Goal: Obtain resource: Obtain resource

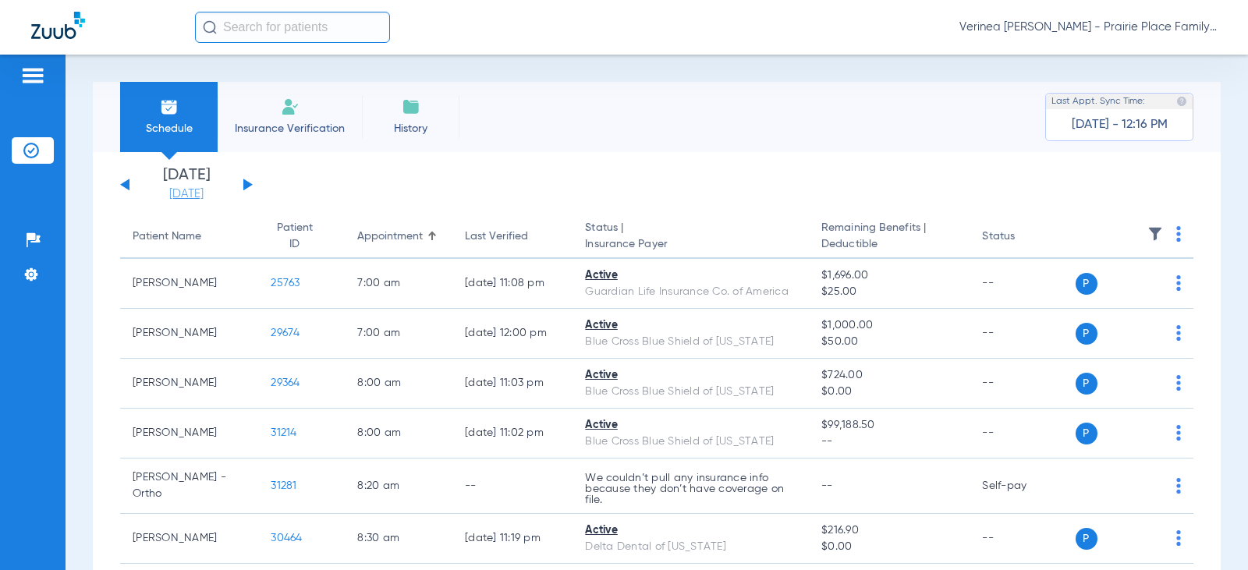
click at [206, 198] on link "[DATE]" at bounding box center [187, 194] width 94 height 16
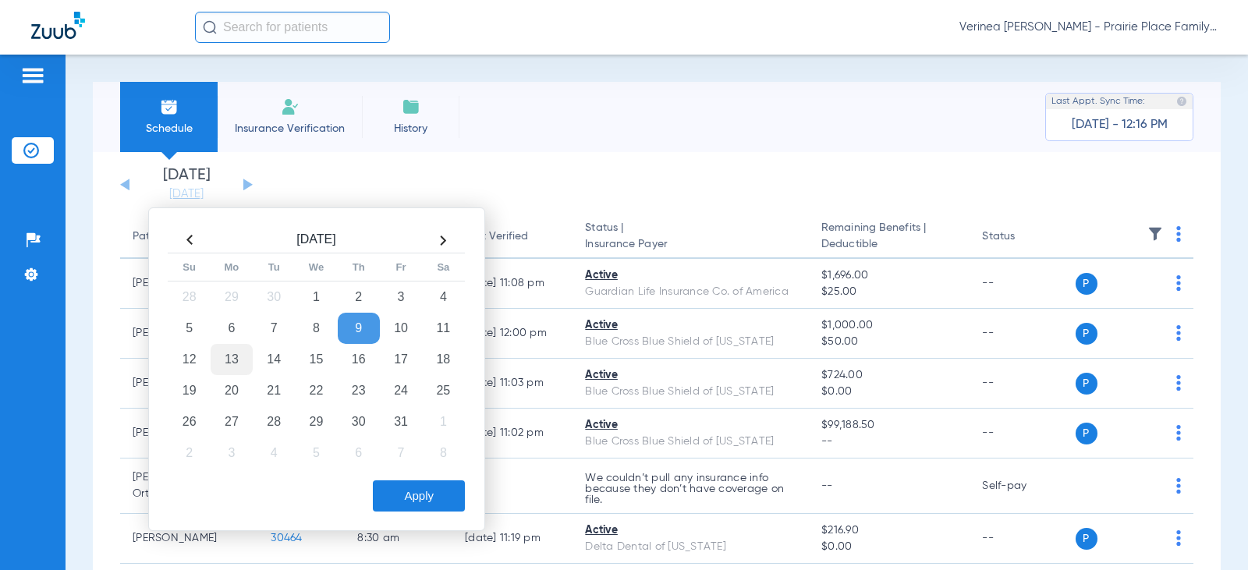
click at [230, 367] on td "13" at bounding box center [232, 359] width 42 height 31
click at [420, 491] on button "Apply" at bounding box center [419, 495] width 92 height 31
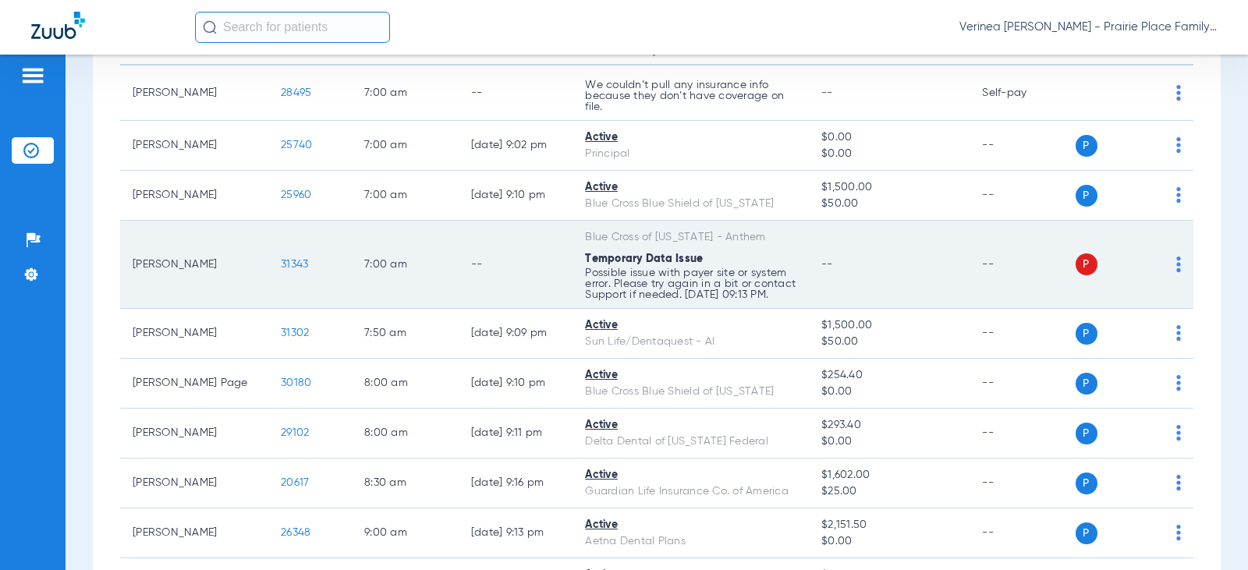
scroll to position [234, 0]
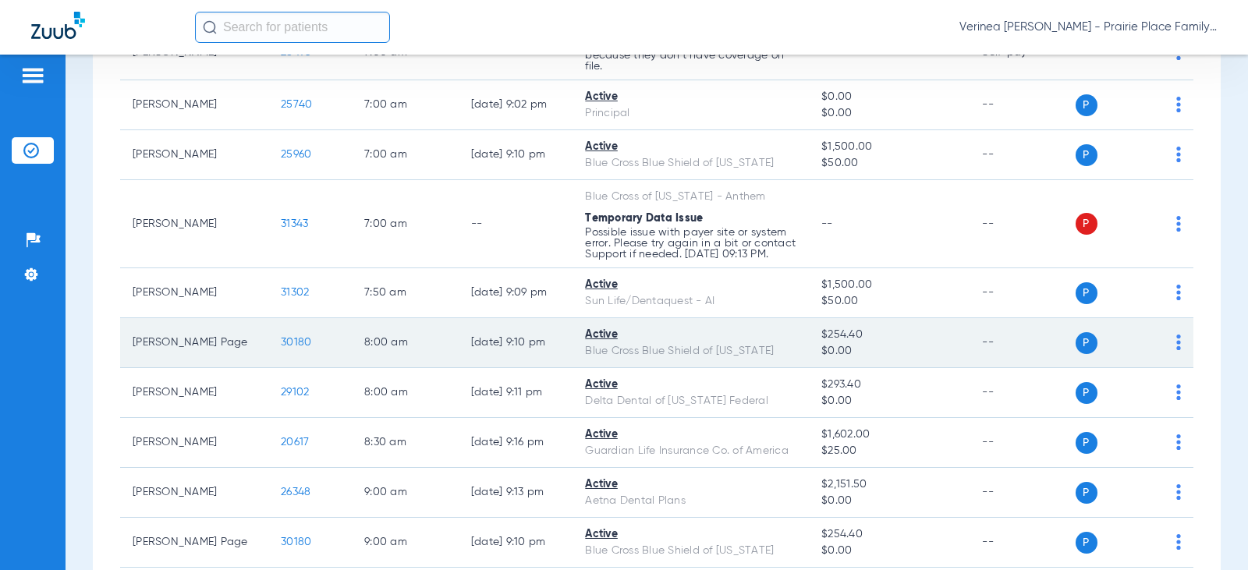
click at [281, 348] on span "30180" at bounding box center [296, 342] width 30 height 11
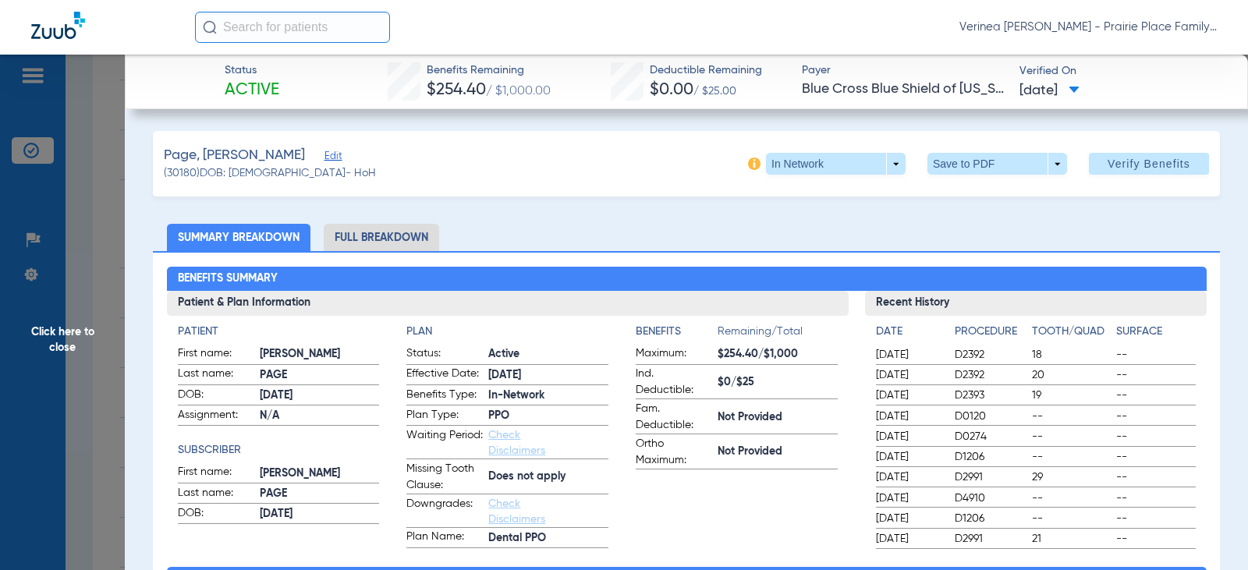
click at [415, 238] on li "Full Breakdown" at bounding box center [381, 237] width 115 height 27
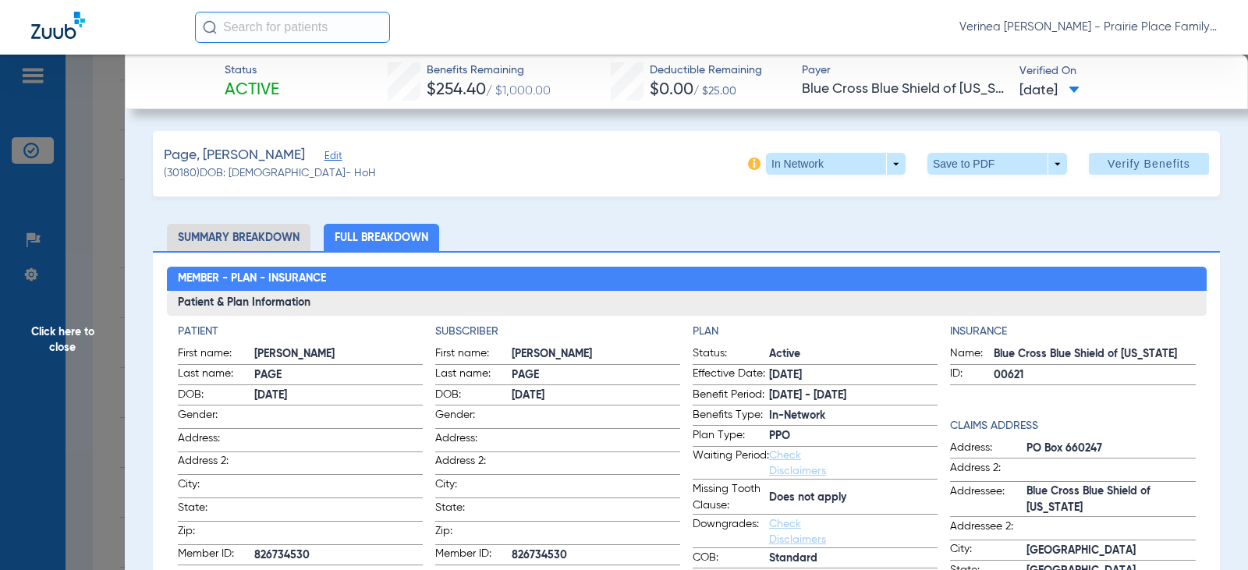
click at [979, 164] on span at bounding box center [997, 163] width 37 height 37
click at [962, 207] on button "insert_drive_file Save to PDF" at bounding box center [975, 194] width 118 height 31
click at [89, 338] on span "Click here to close" at bounding box center [62, 340] width 125 height 570
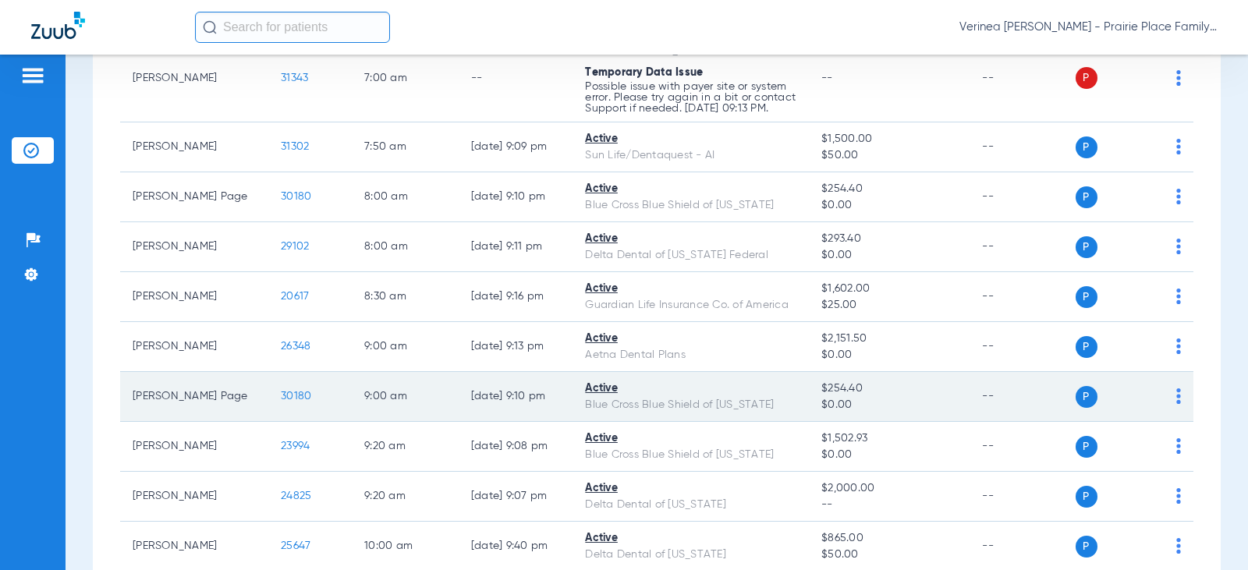
scroll to position [390, 0]
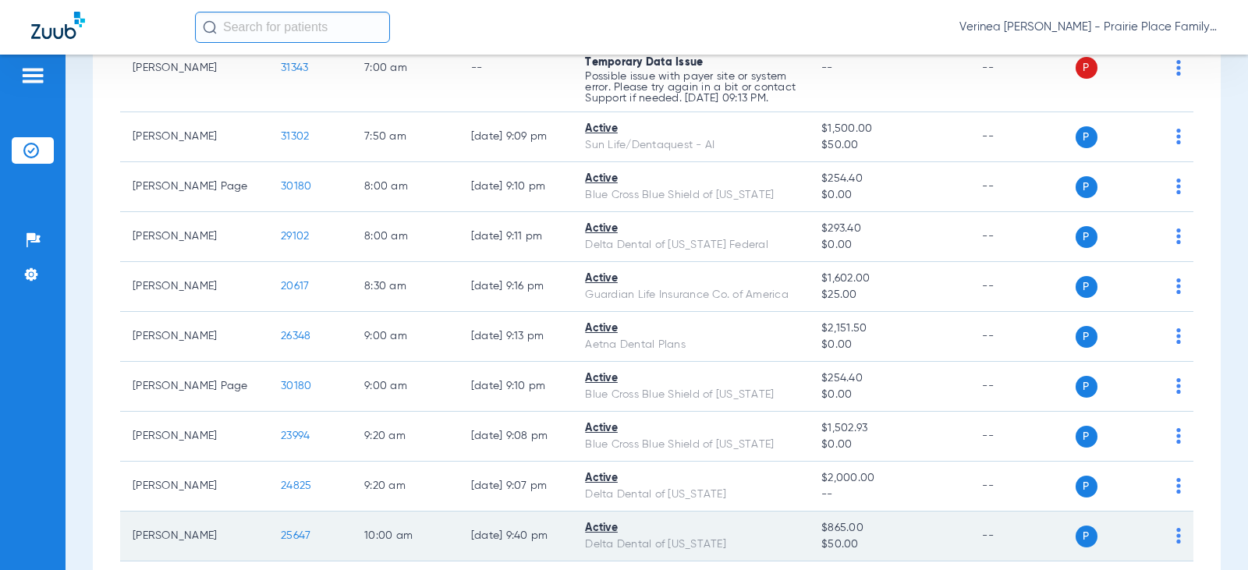
click at [281, 541] on span "25647" at bounding box center [296, 535] width 30 height 11
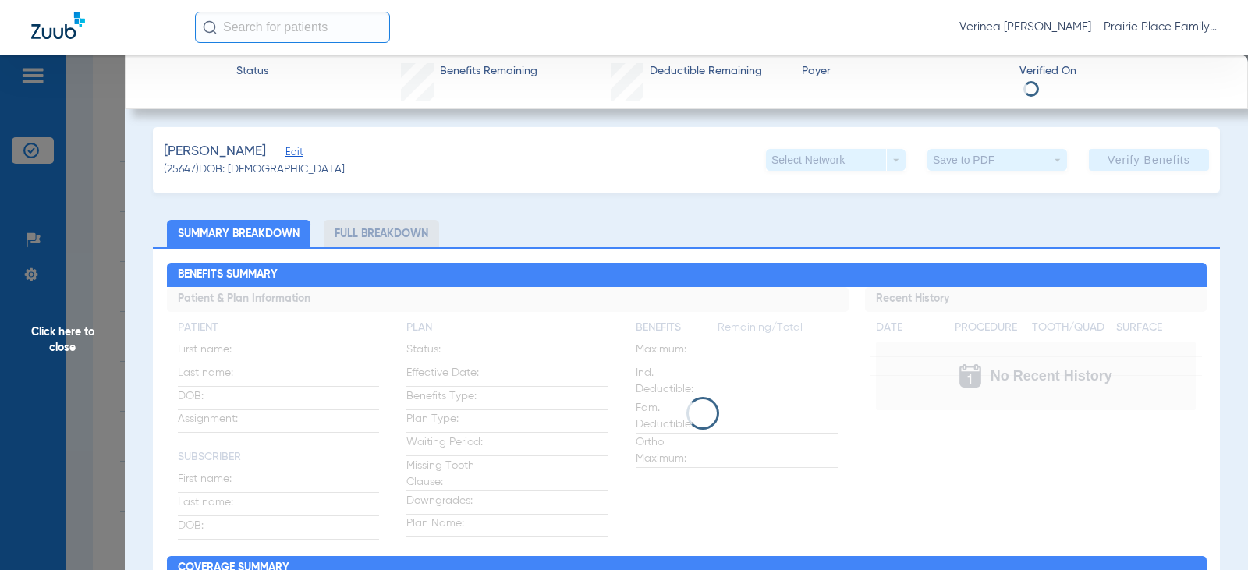
scroll to position [0, 0]
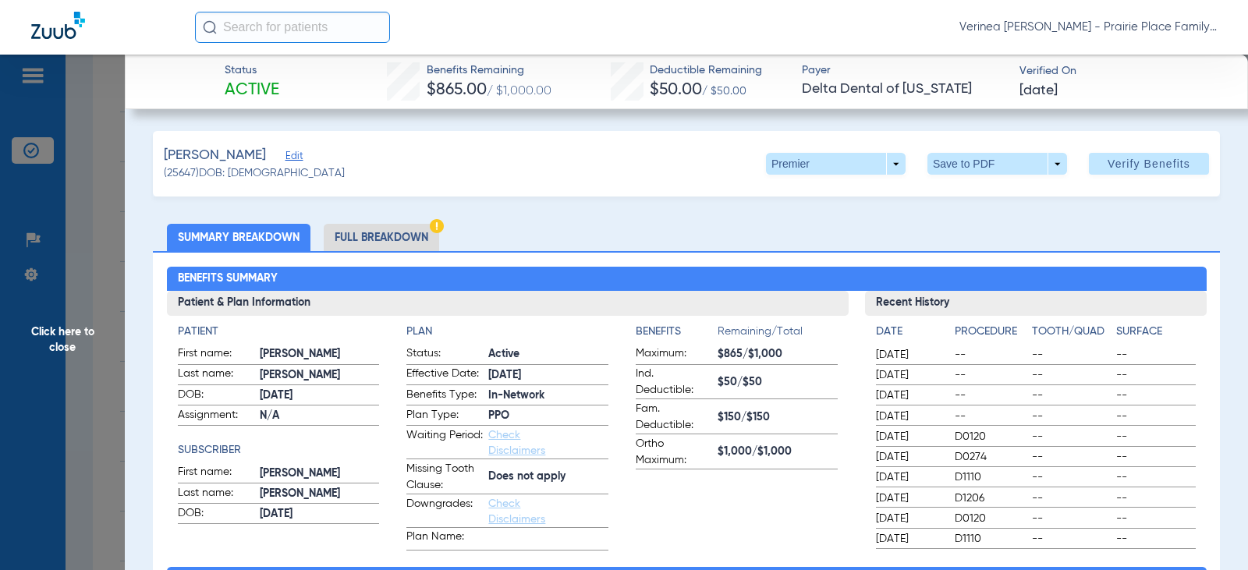
click at [377, 259] on div "Benefits Summary Patient & Plan Information Patient First name: [PERSON_NAME] L…" at bounding box center [686, 559] width 1067 height 616
click at [378, 229] on li "Full Breakdown" at bounding box center [381, 237] width 115 height 27
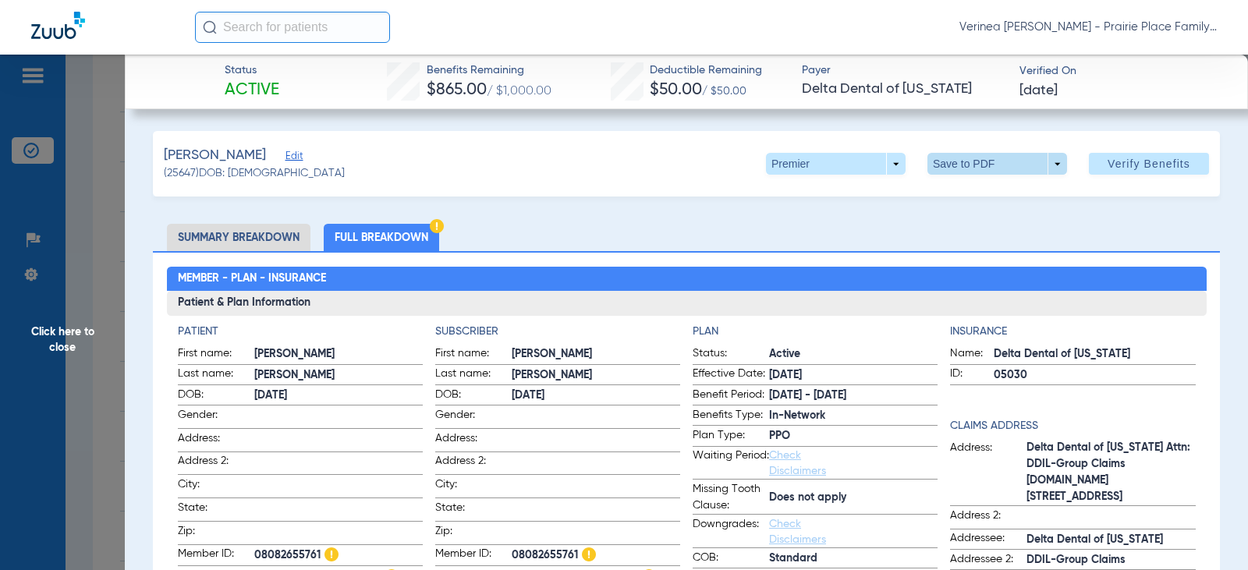
click at [927, 165] on span at bounding box center [997, 164] width 140 height 22
click at [962, 198] on span "Save to PDF" at bounding box center [991, 194] width 62 height 11
click at [110, 300] on span "Click here to close" at bounding box center [62, 340] width 125 height 570
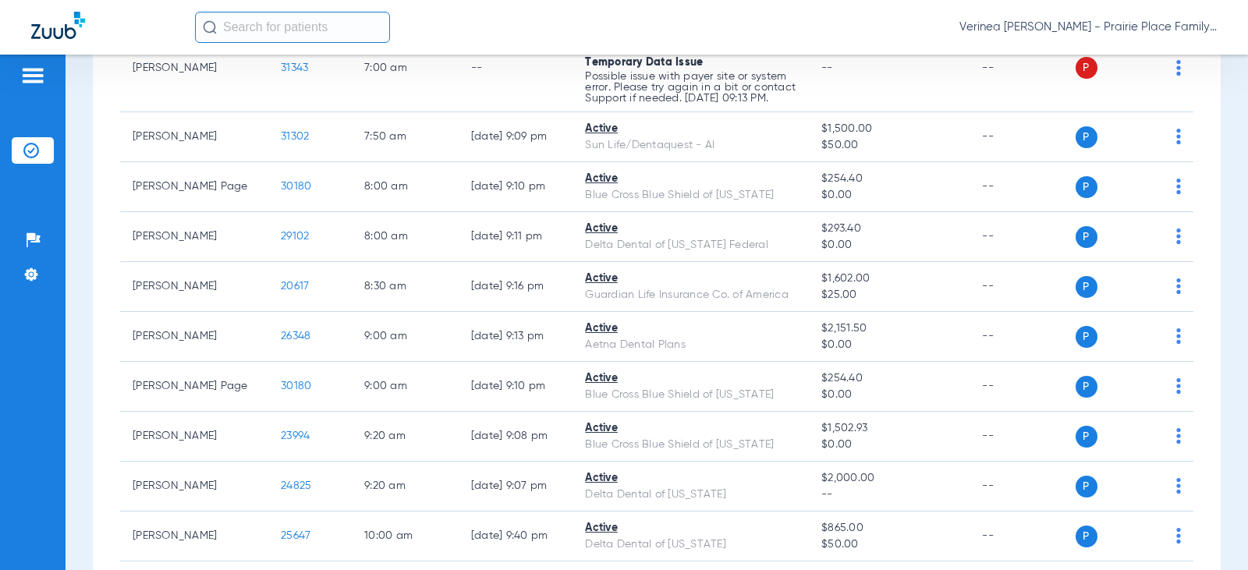
click at [77, 398] on div "Schedule Insurance Verification History Last Appt. Sync Time: [DATE] - 12:47 PM…" at bounding box center [657, 312] width 1182 height 515
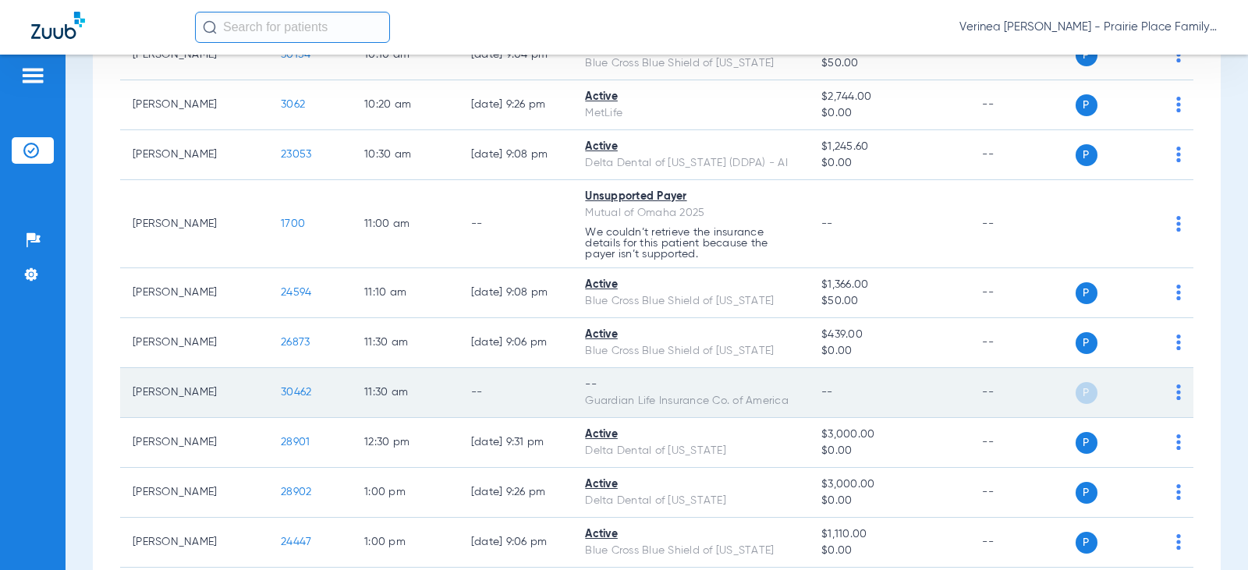
scroll to position [936, 0]
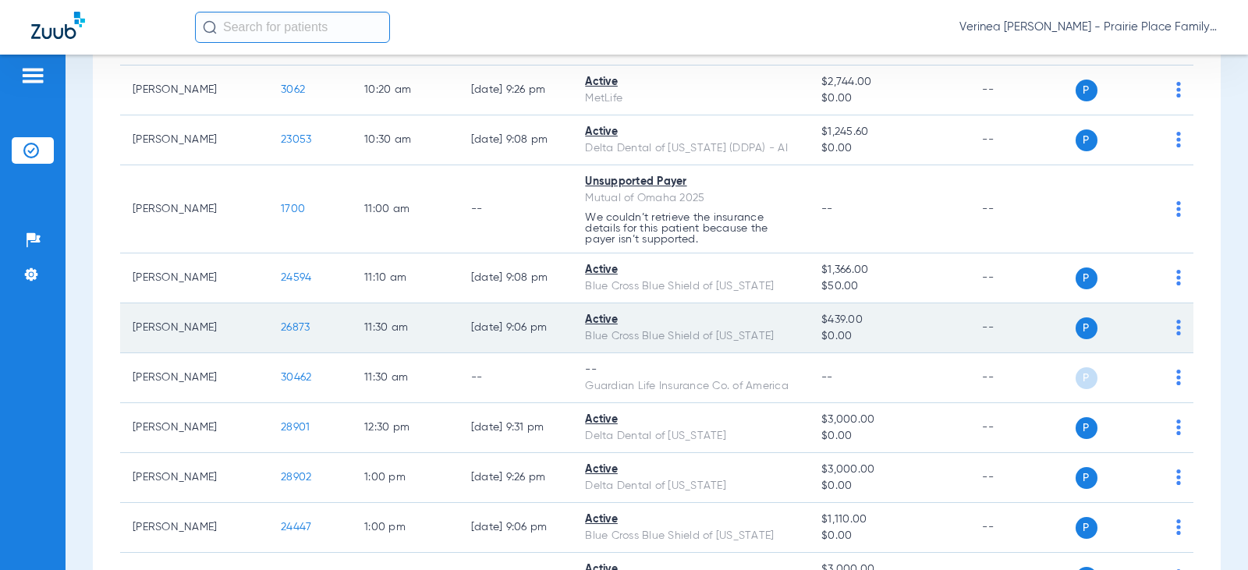
click at [281, 333] on span "26873" at bounding box center [295, 327] width 29 height 11
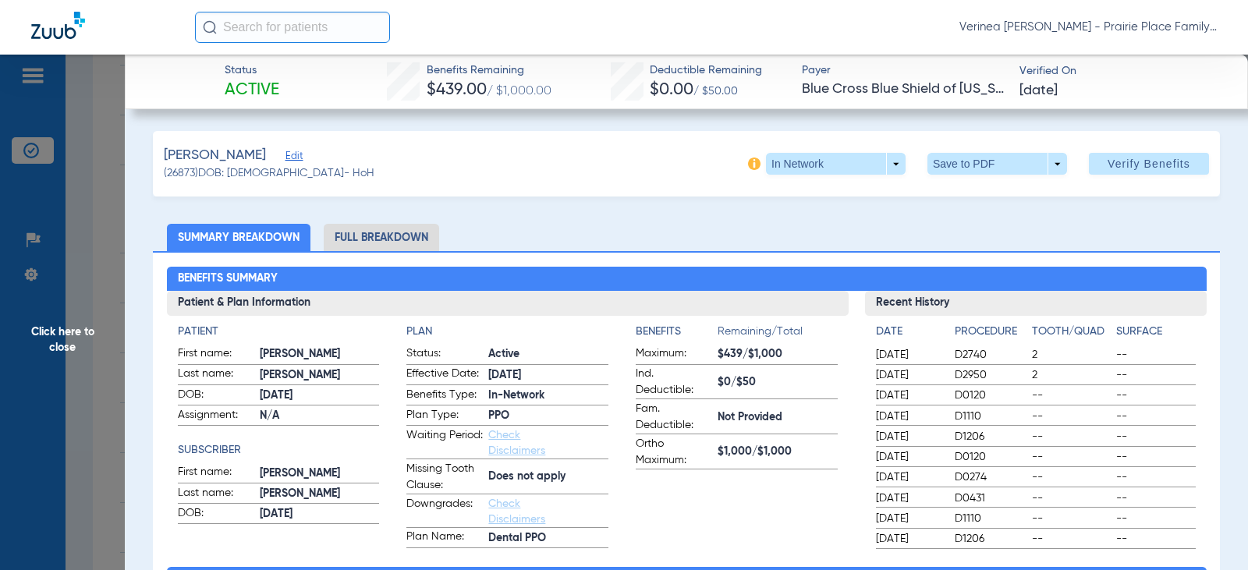
click at [408, 245] on li "Full Breakdown" at bounding box center [381, 237] width 115 height 27
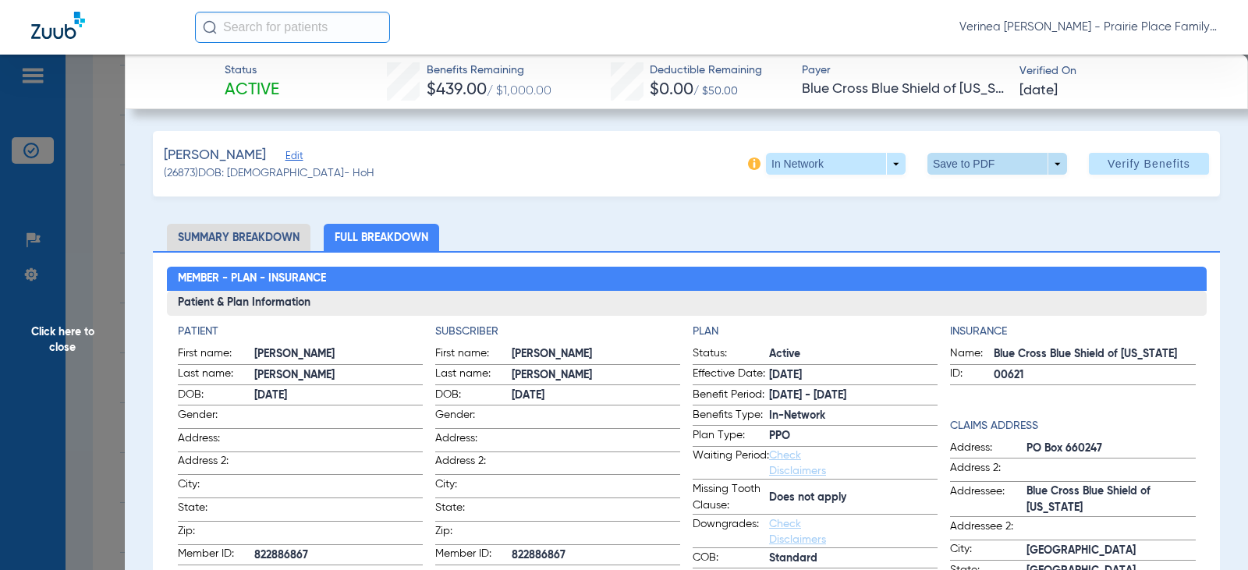
click at [965, 170] on span at bounding box center [997, 164] width 140 height 22
click at [953, 191] on button "insert_drive_file Save to PDF" at bounding box center [975, 194] width 118 height 31
drag, startPoint x: 991, startPoint y: 147, endPoint x: 841, endPoint y: 232, distance: 171.8
click at [841, 232] on ul "Summary Breakdown Full Breakdown" at bounding box center [686, 237] width 1067 height 27
click at [60, 342] on span "Click here to close" at bounding box center [62, 340] width 125 height 570
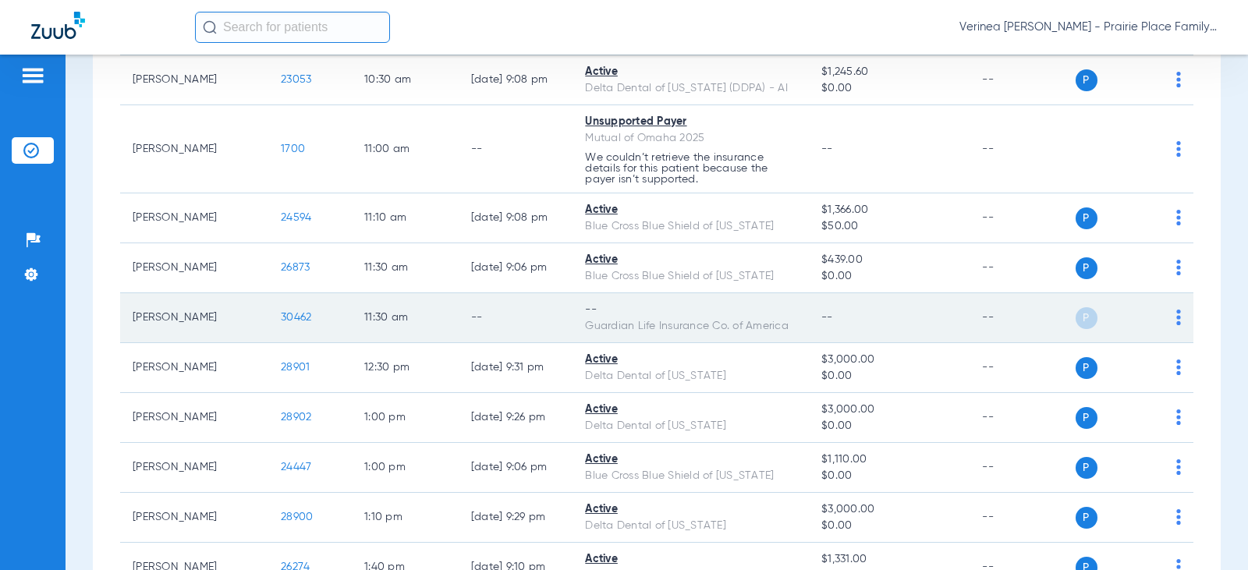
scroll to position [1014, 0]
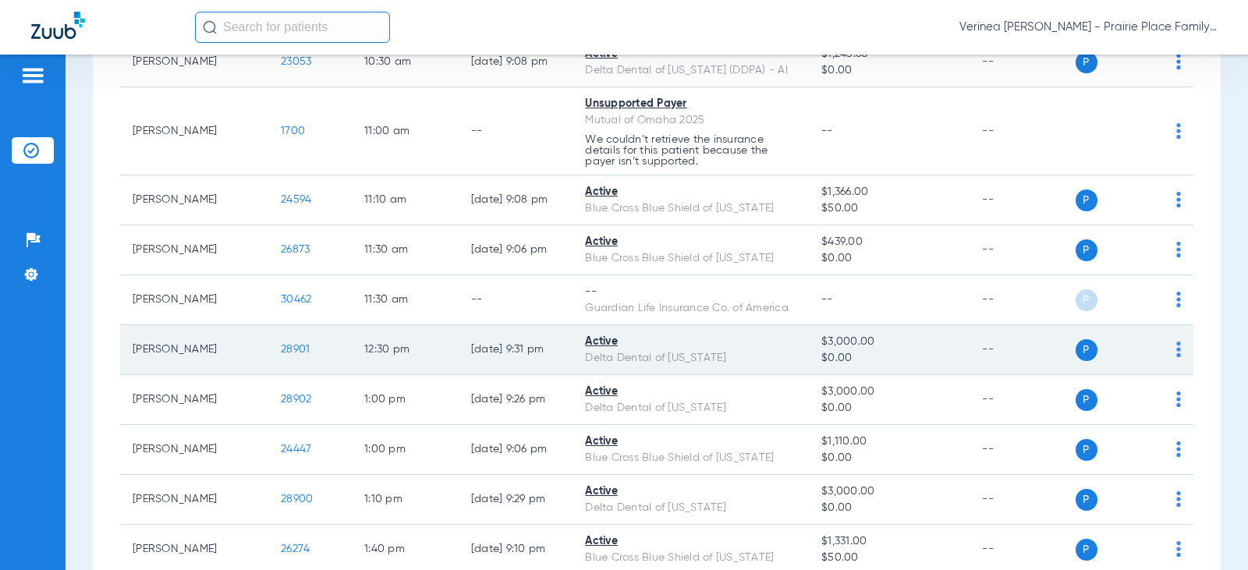
click at [285, 355] on span "28901" at bounding box center [295, 349] width 29 height 11
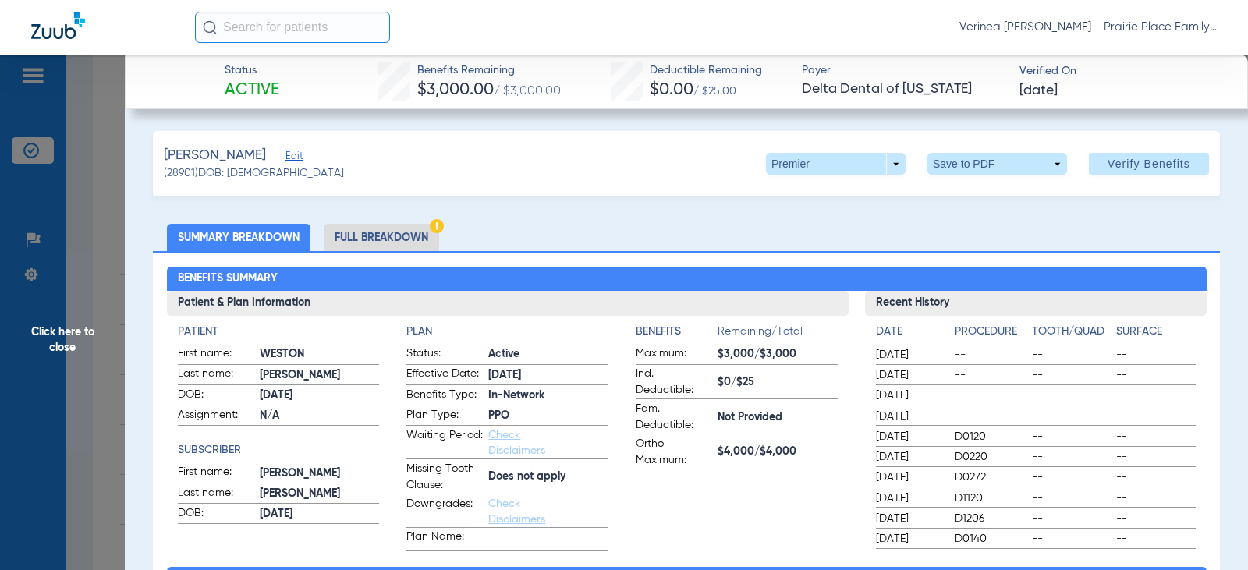
click at [392, 236] on li "Full Breakdown" at bounding box center [381, 237] width 115 height 27
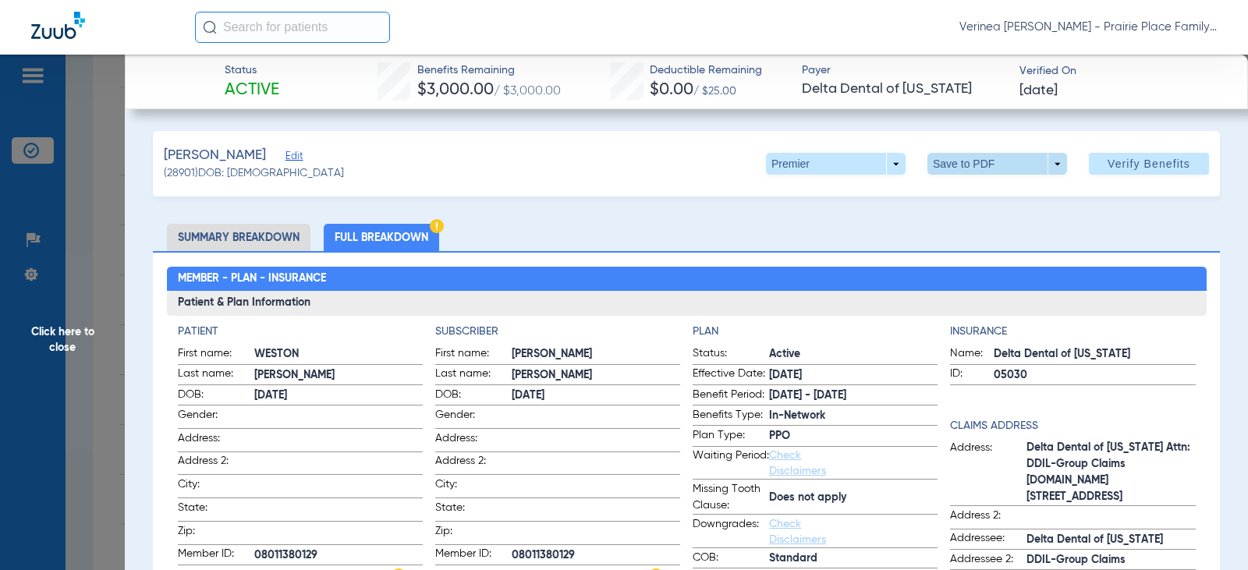
click at [951, 165] on span at bounding box center [997, 164] width 140 height 22
click at [958, 194] on button "insert_drive_file Save to PDF" at bounding box center [975, 194] width 118 height 31
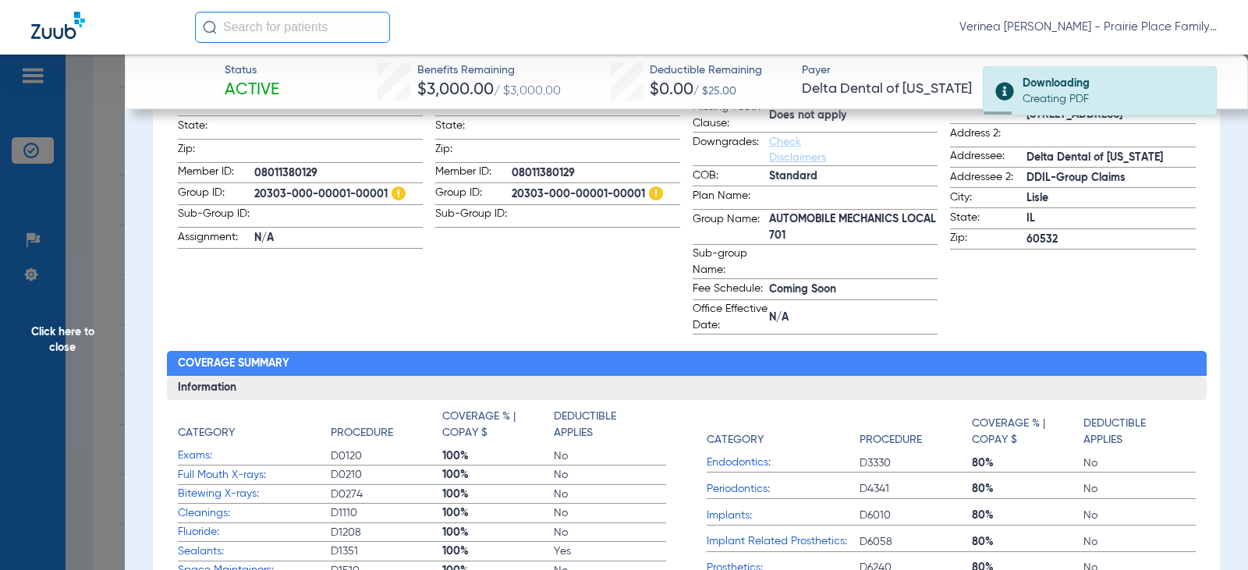
scroll to position [390, 0]
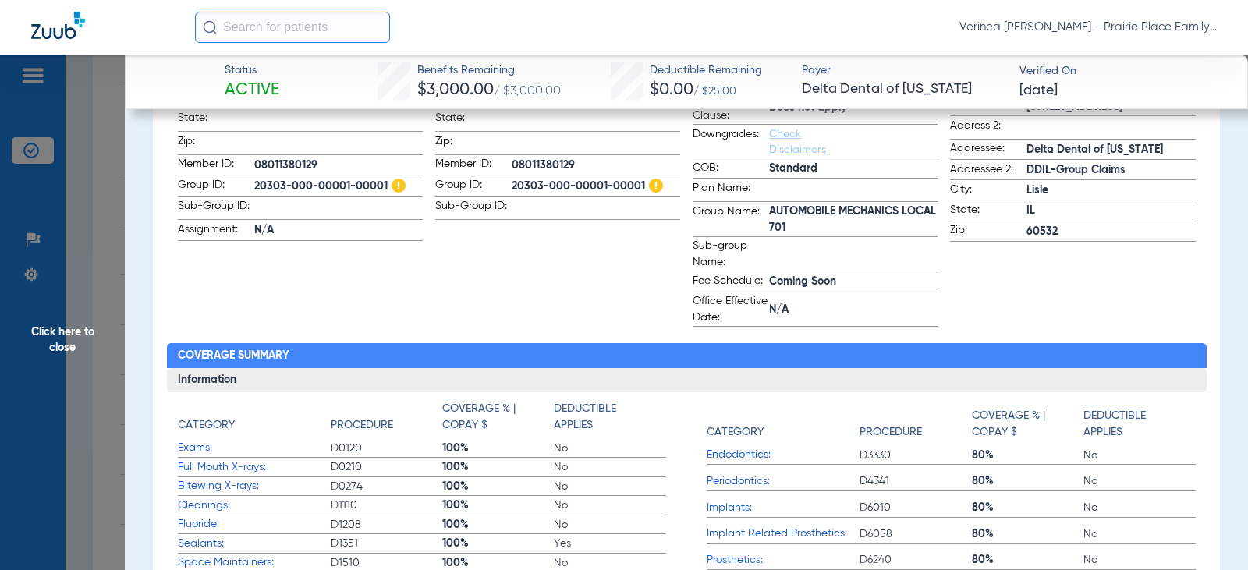
click at [64, 287] on span "Click here to close" at bounding box center [62, 340] width 125 height 570
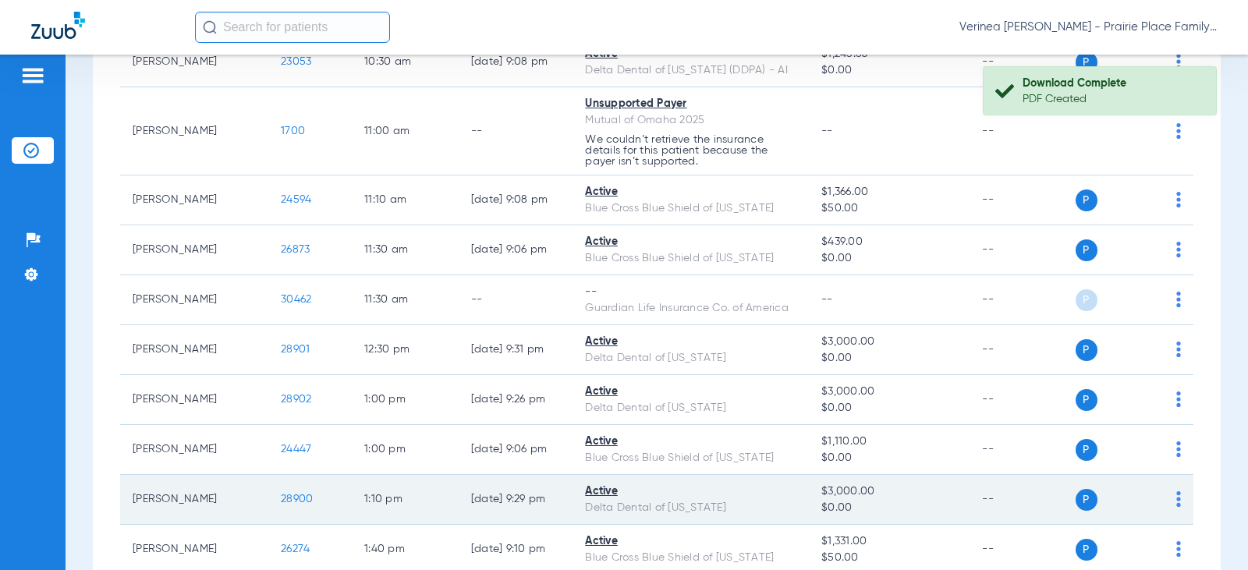
click at [281, 505] on span "28900" at bounding box center [297, 499] width 32 height 11
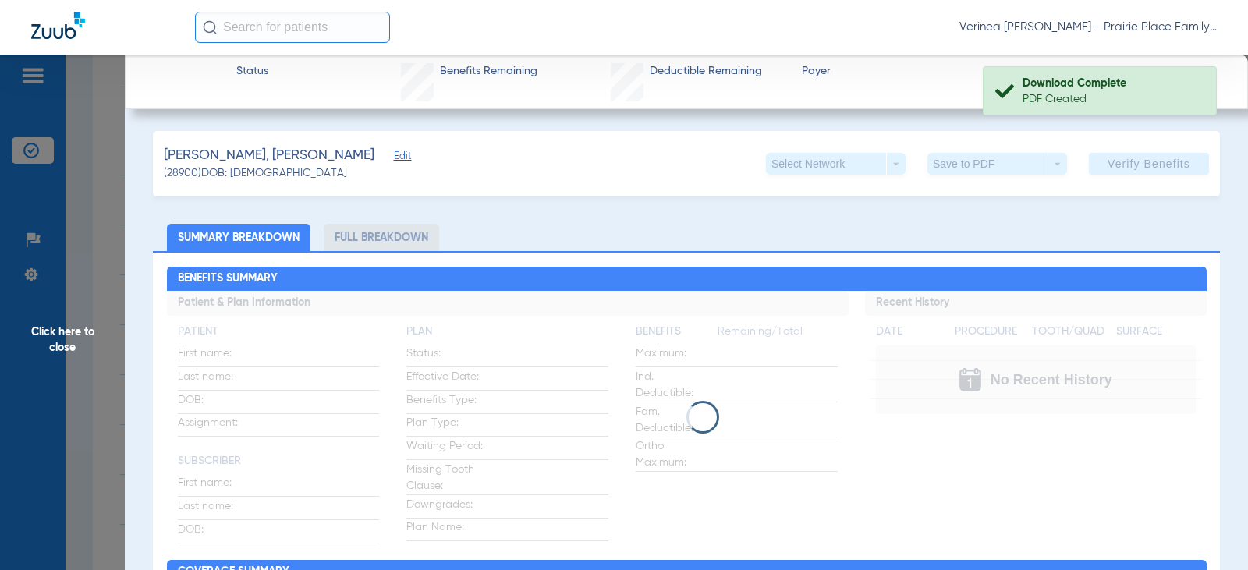
click at [397, 242] on li "Full Breakdown" at bounding box center [381, 237] width 115 height 27
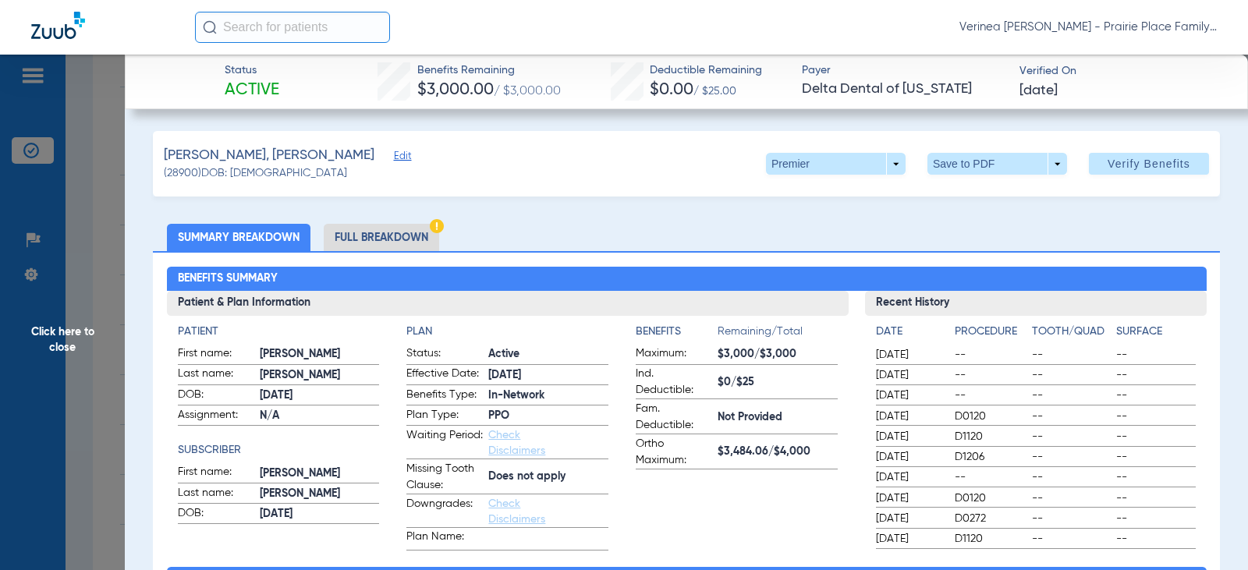
click at [397, 242] on li "Full Breakdown" at bounding box center [381, 237] width 115 height 27
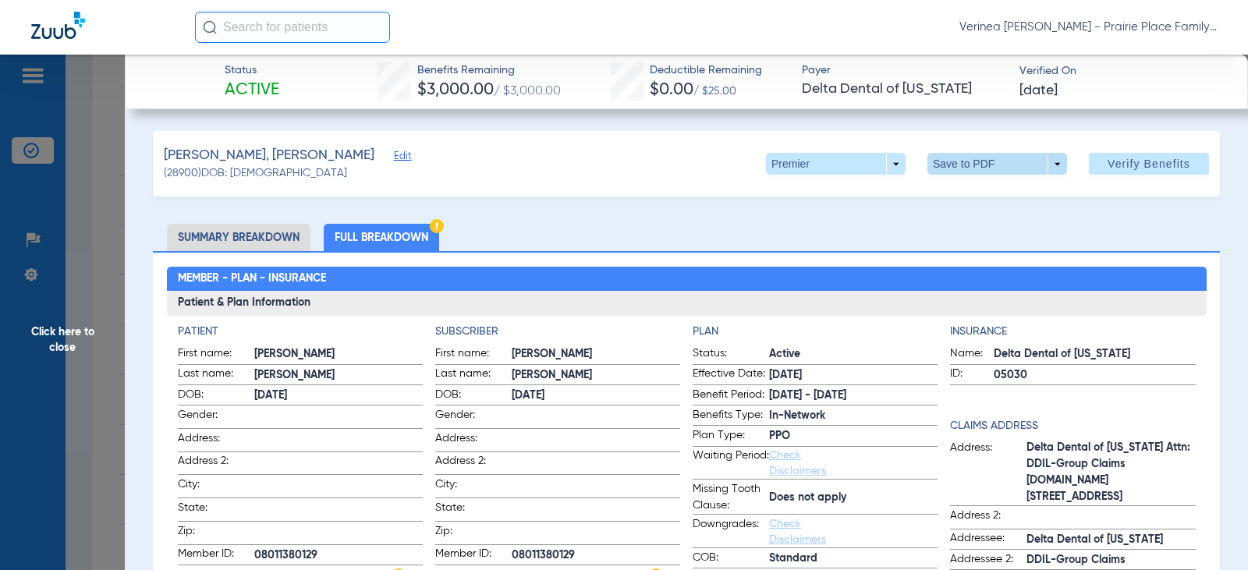
click at [958, 166] on span at bounding box center [997, 164] width 140 height 22
click at [969, 196] on span "Save to PDF" at bounding box center [991, 194] width 62 height 11
click at [68, 325] on span "Click here to close" at bounding box center [62, 340] width 125 height 570
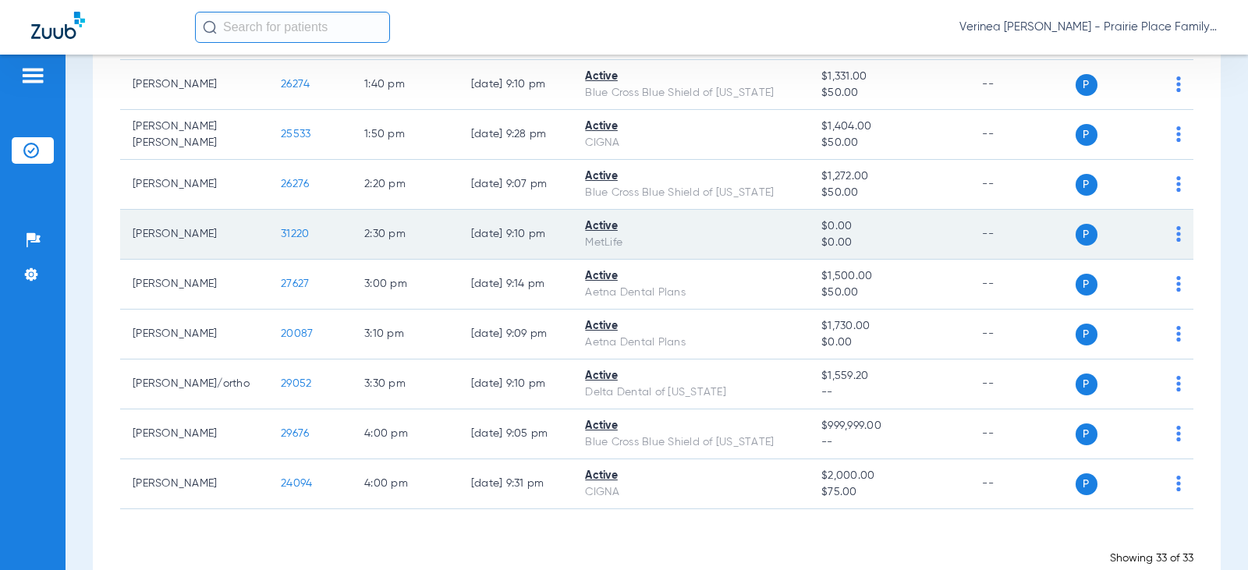
scroll to position [1450, 0]
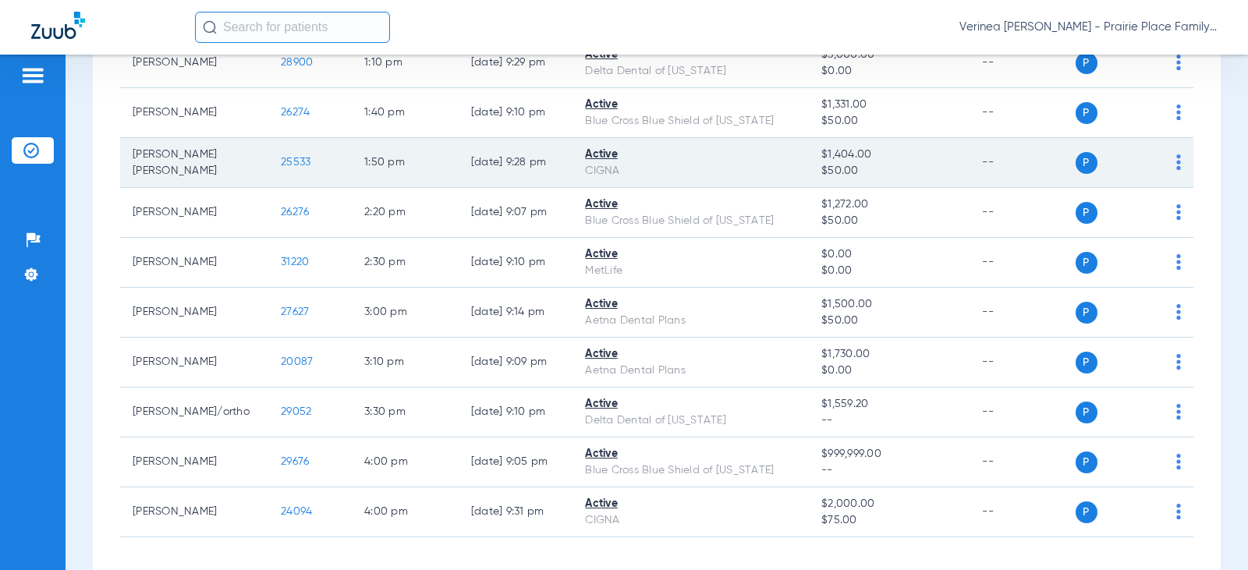
click at [281, 168] on span "25533" at bounding box center [296, 162] width 30 height 11
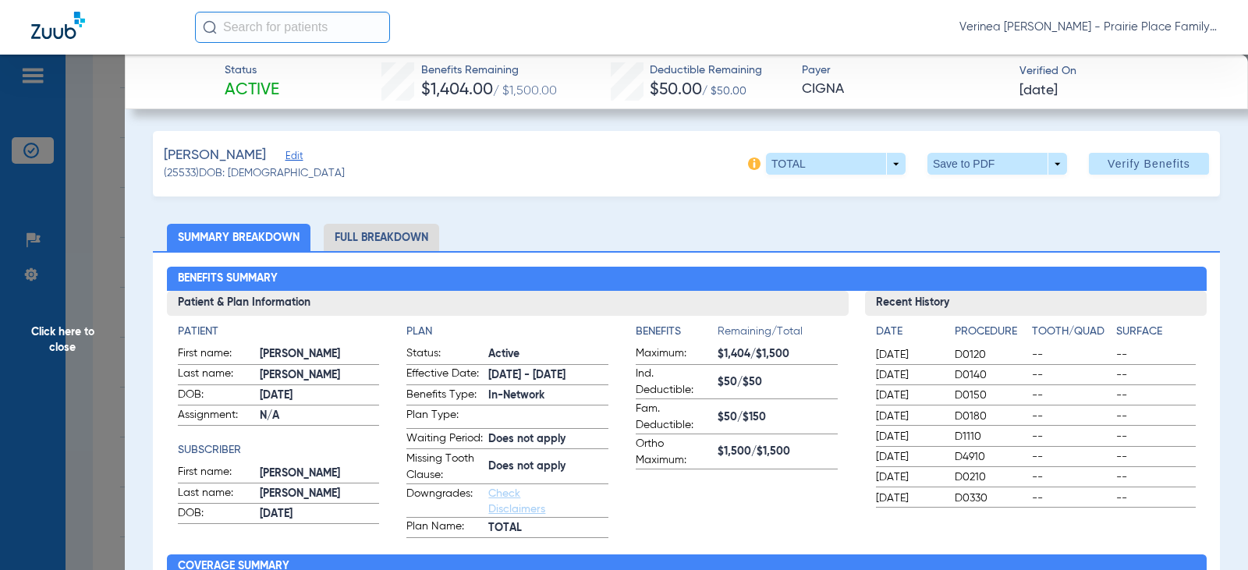
click at [415, 243] on li "Full Breakdown" at bounding box center [381, 237] width 115 height 27
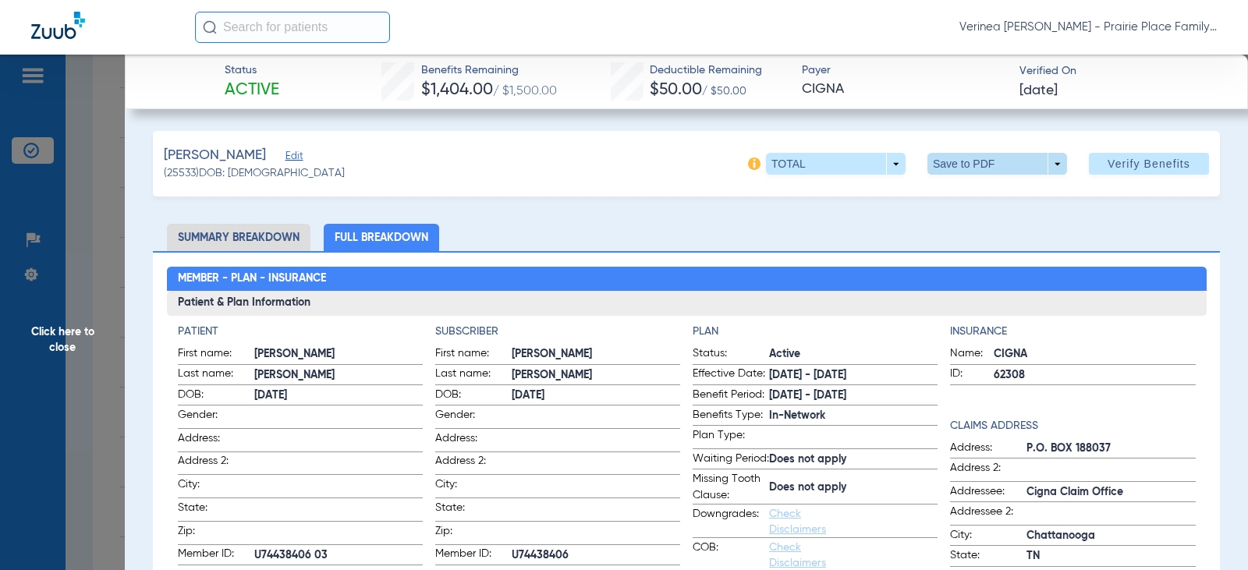
click at [997, 171] on span at bounding box center [997, 163] width 37 height 37
click at [986, 199] on span "Save to PDF" at bounding box center [991, 194] width 62 height 11
click at [73, 335] on span "Click here to close" at bounding box center [62, 340] width 125 height 570
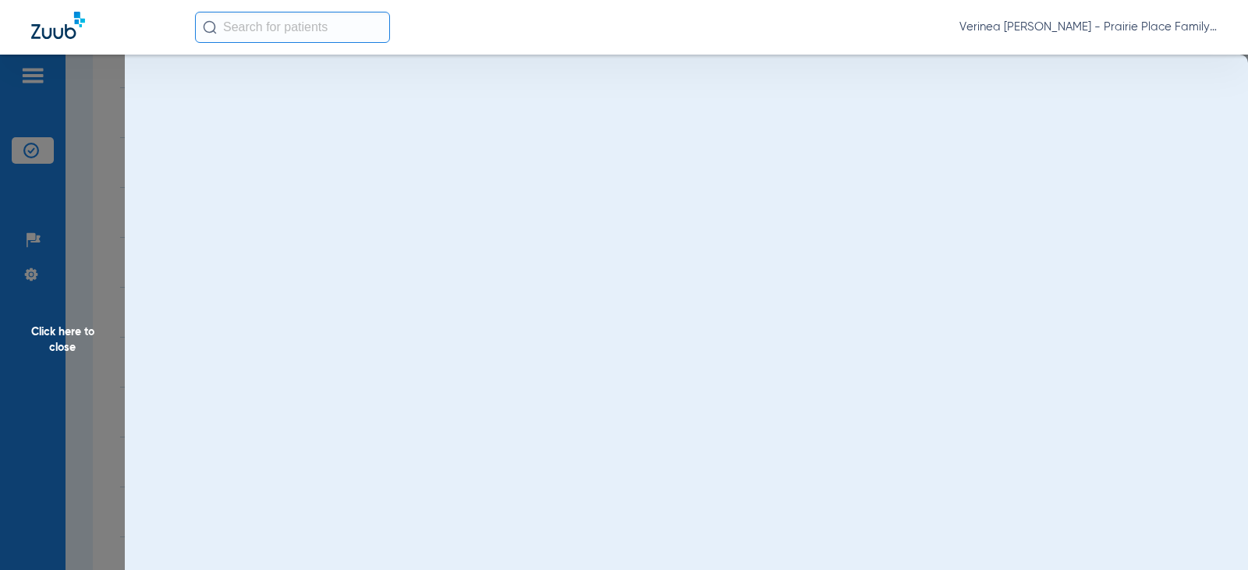
click at [73, 335] on span "Click here to close" at bounding box center [62, 340] width 125 height 570
